Goal: Obtain resource: Obtain resource

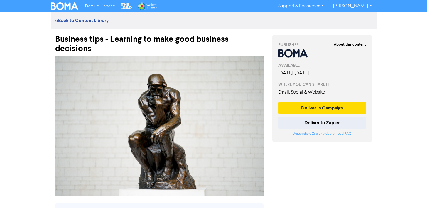
scroll to position [1, 0]
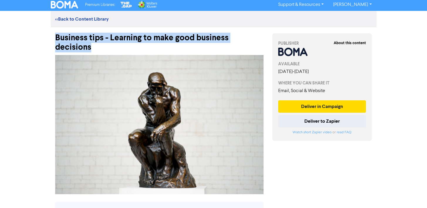
drag, startPoint x: 56, startPoint y: 36, endPoint x: 90, endPoint y: 46, distance: 35.0
click at [90, 46] on div "Business tips - Learning to make good business decisions" at bounding box center [159, 39] width 208 height 25
copy div "Business tips - Learning to make good business decisions"
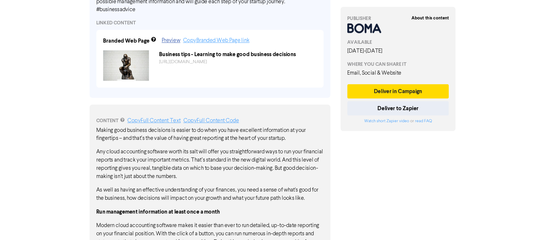
scroll to position [231, 0]
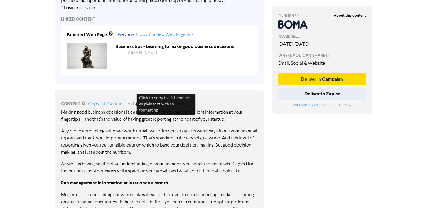
click at [116, 102] on link "Copy Full Content Text" at bounding box center [111, 104] width 46 height 5
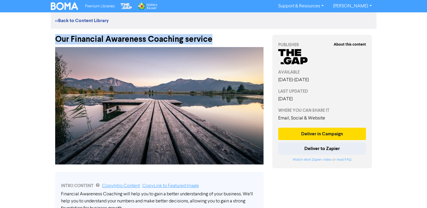
drag, startPoint x: 56, startPoint y: 38, endPoint x: 213, endPoint y: 41, distance: 157.4
click at [213, 41] on div "Our Financial Awareness Coaching service" at bounding box center [159, 36] width 208 height 15
copy div "Our Financial Awareness Coaching service"
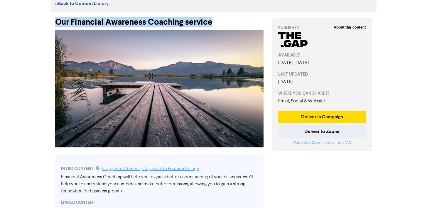
scroll to position [16, 0]
